Goal: Task Accomplishment & Management: Manage account settings

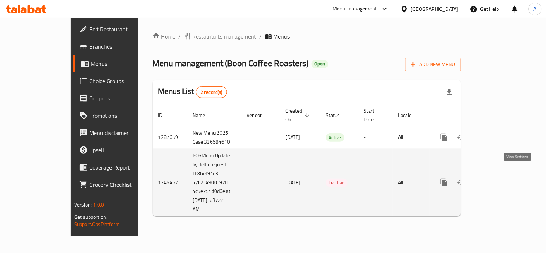
click at [504, 176] on link "enhanced table" at bounding box center [495, 182] width 17 height 17
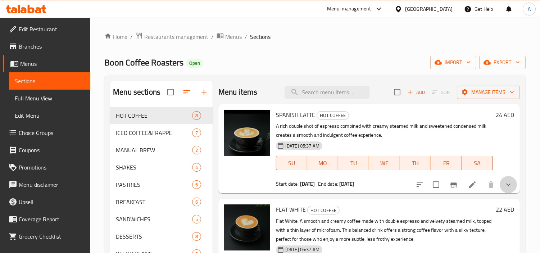
click at [500, 184] on button "show more" at bounding box center [508, 184] width 17 height 17
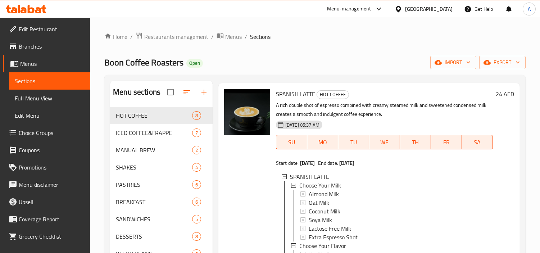
scroll to position [40, 0]
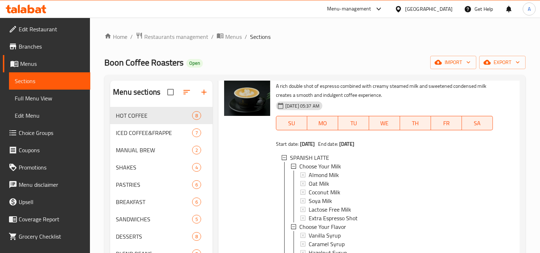
click at [51, 63] on span "Menus" at bounding box center [52, 63] width 64 height 9
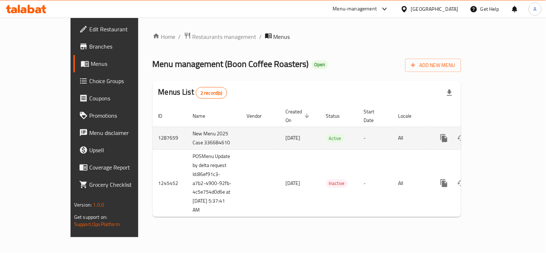
click at [504, 130] on link "enhanced table" at bounding box center [495, 137] width 17 height 17
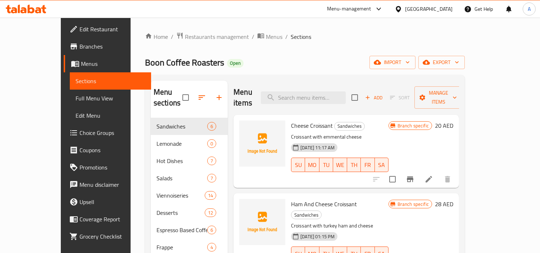
click at [64, 68] on link "Menus" at bounding box center [107, 63] width 87 height 17
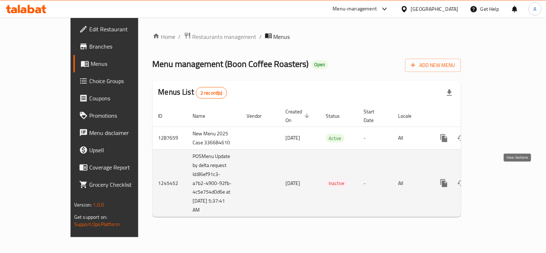
click at [500, 179] on icon "enhanced table" at bounding box center [495, 183] width 9 height 9
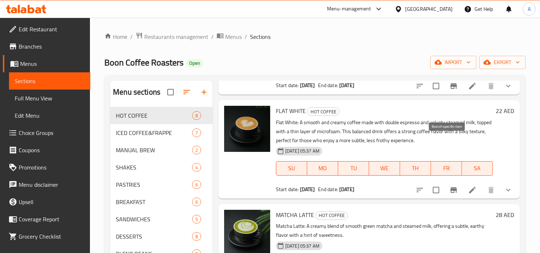
scroll to position [40, 0]
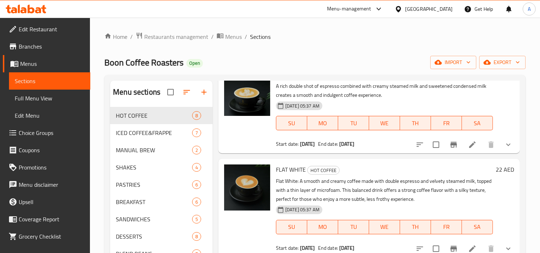
click at [504, 149] on icon "show more" at bounding box center [508, 144] width 9 height 9
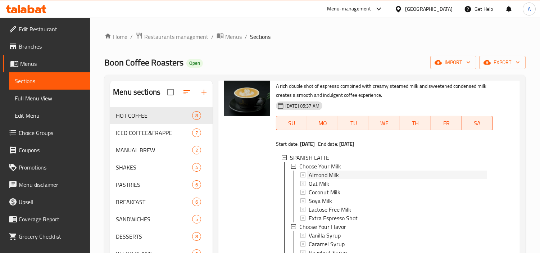
click at [380, 172] on div "Almond Milk" at bounding box center [398, 174] width 178 height 9
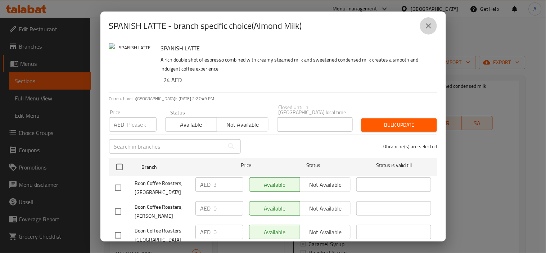
click at [433, 23] on button "close" at bounding box center [428, 25] width 17 height 17
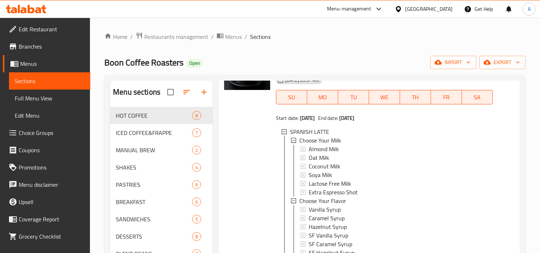
scroll to position [80, 0]
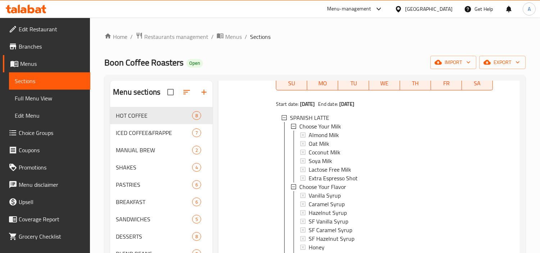
click at [358, 137] on div "Almond Milk" at bounding box center [398, 135] width 178 height 9
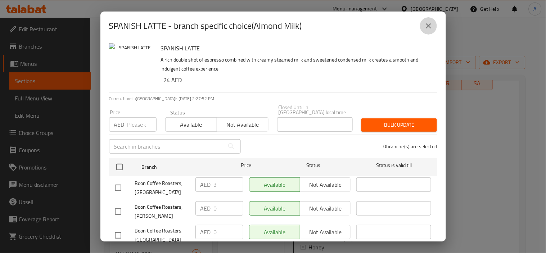
click at [433, 22] on button "close" at bounding box center [428, 25] width 17 height 17
